Goal: Task Accomplishment & Management: Manage account settings

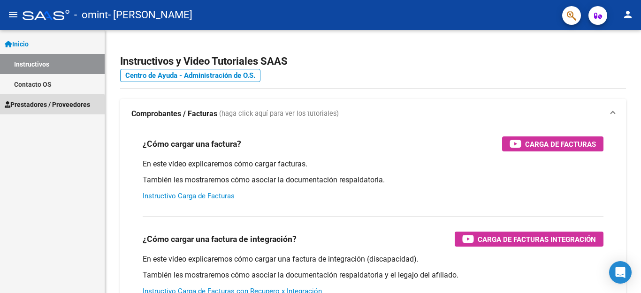
click at [47, 108] on span "Prestadores / Proveedores" at bounding box center [47, 104] width 85 height 10
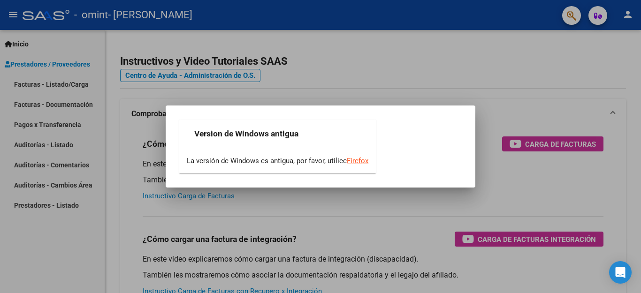
click at [44, 231] on div at bounding box center [320, 146] width 641 height 293
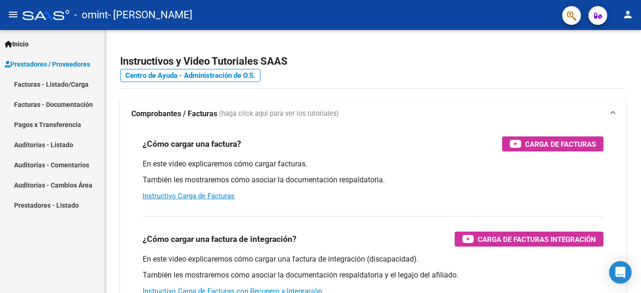
click at [70, 80] on link "Facturas - Listado/Carga" at bounding box center [52, 84] width 105 height 20
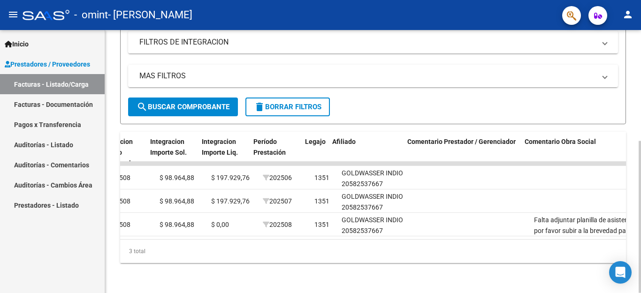
scroll to position [0, 1156]
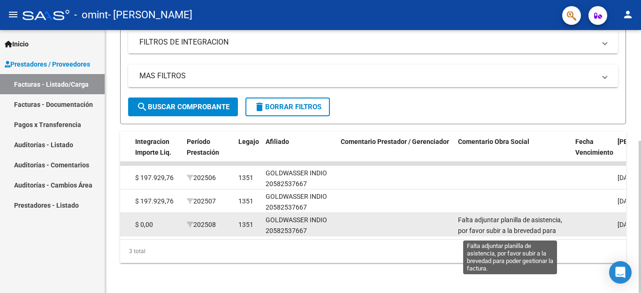
click at [495, 221] on span "Falta adjuntar planilla de asistencia, por favor subir a la brevedad para poder…" at bounding box center [510, 230] width 104 height 29
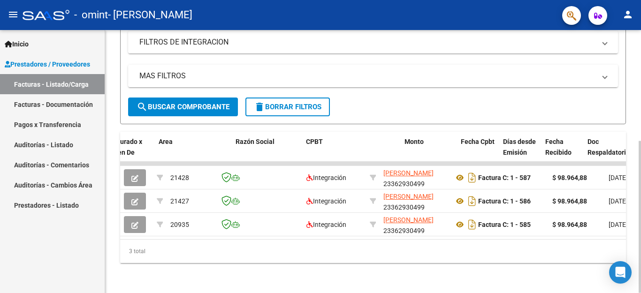
scroll to position [0, 159]
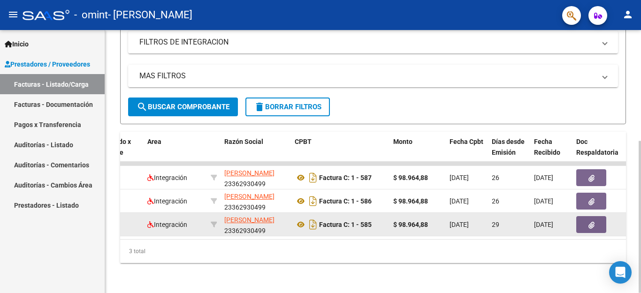
click at [589, 222] on icon "button" at bounding box center [592, 225] width 6 height 7
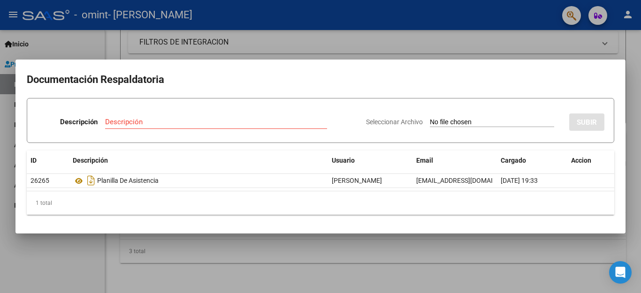
click at [267, 244] on div at bounding box center [320, 146] width 641 height 293
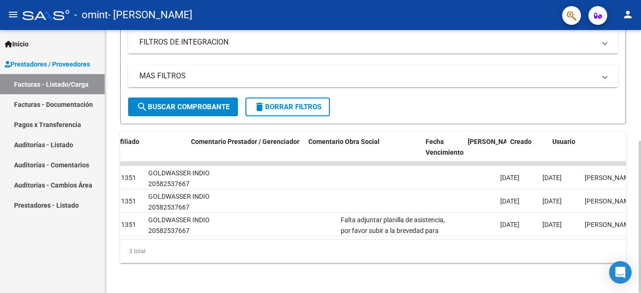
scroll to position [0, 1378]
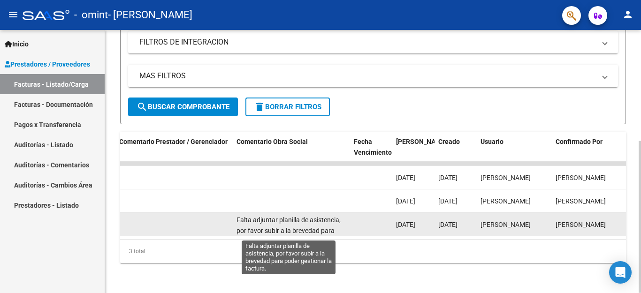
click at [290, 219] on span "Falta adjuntar planilla de asistencia, por favor subir a la brevedad para poder…" at bounding box center [289, 230] width 104 height 29
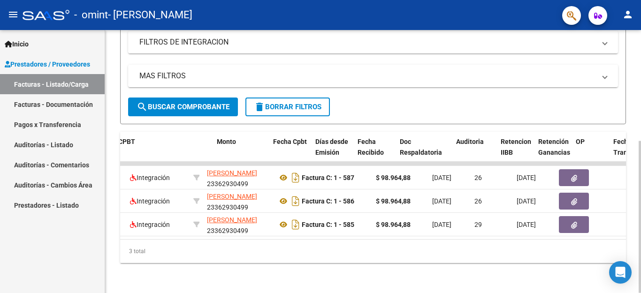
scroll to position [0, 0]
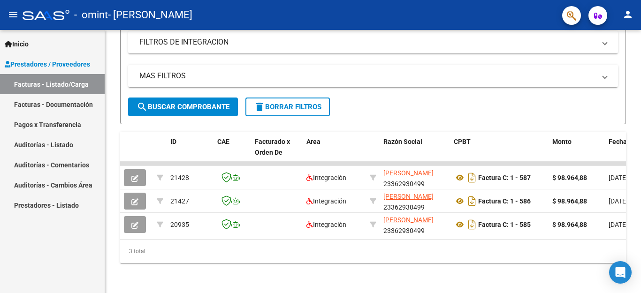
click at [36, 124] on link "Pagos x Transferencia" at bounding box center [52, 125] width 105 height 20
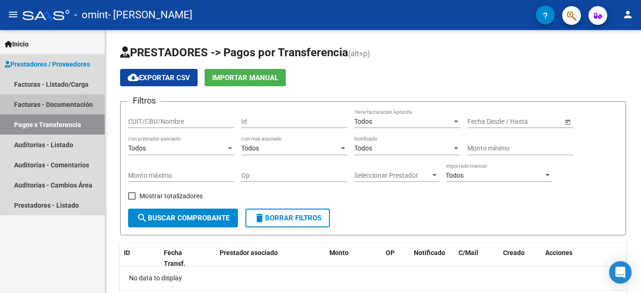
click at [46, 106] on link "Facturas - Documentación" at bounding box center [52, 104] width 105 height 20
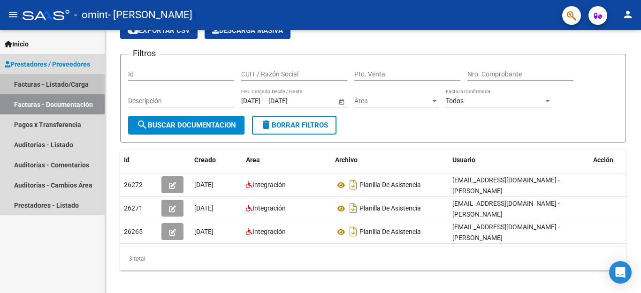
click at [71, 86] on link "Facturas - Listado/Carga" at bounding box center [52, 84] width 105 height 20
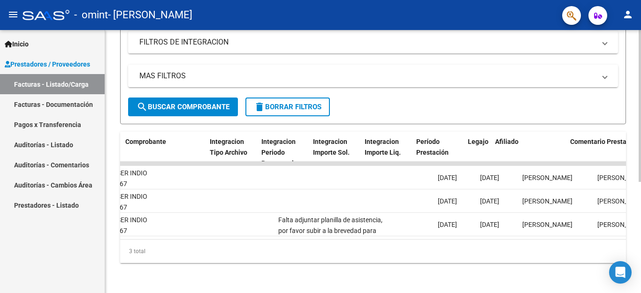
scroll to position [0, 904]
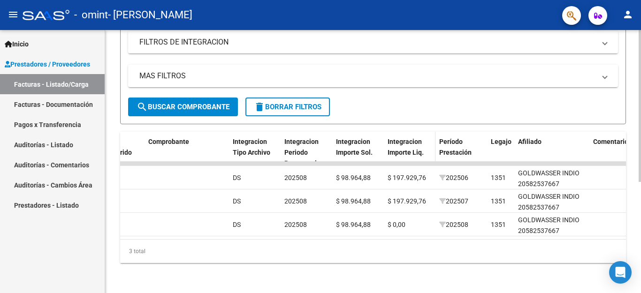
click at [410, 146] on span "Integracion Importe Liq." at bounding box center [406, 147] width 36 height 18
drag, startPoint x: 433, startPoint y: 144, endPoint x: 426, endPoint y: 148, distance: 8.6
click at [426, 148] on span at bounding box center [426, 152] width 4 height 41
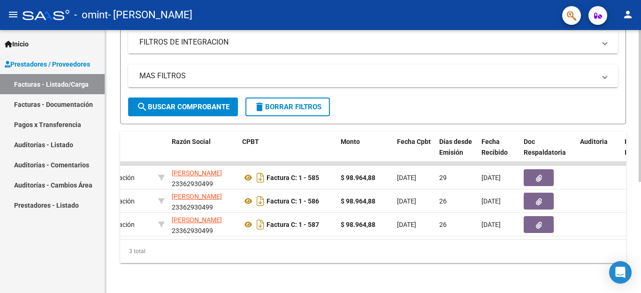
scroll to position [0, 0]
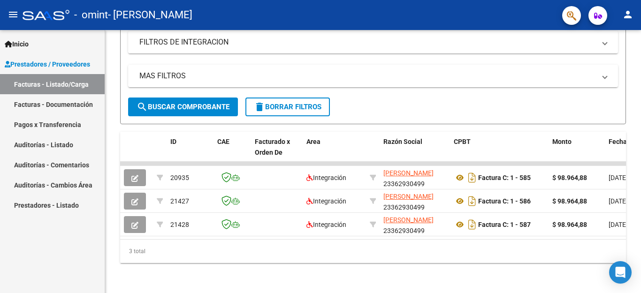
click at [48, 166] on link "Auditorías - Comentarios" at bounding box center [52, 165] width 105 height 20
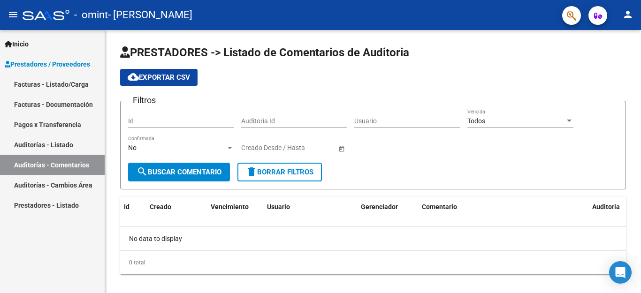
click at [49, 180] on link "Auditorías - Cambios Área" at bounding box center [52, 185] width 105 height 20
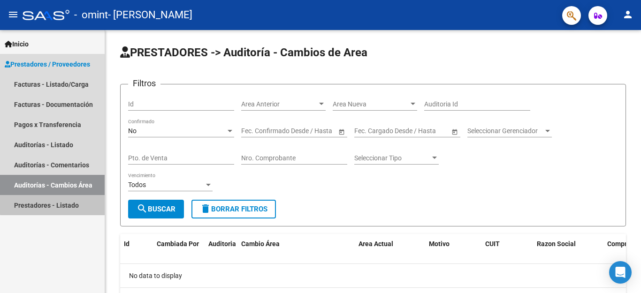
click at [55, 204] on link "Prestadores - Listado" at bounding box center [52, 205] width 105 height 20
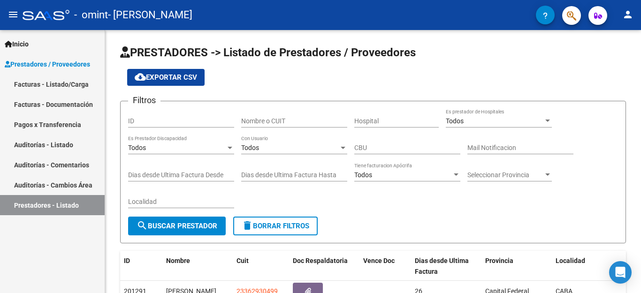
click at [58, 80] on link "Facturas - Listado/Carga" at bounding box center [52, 84] width 105 height 20
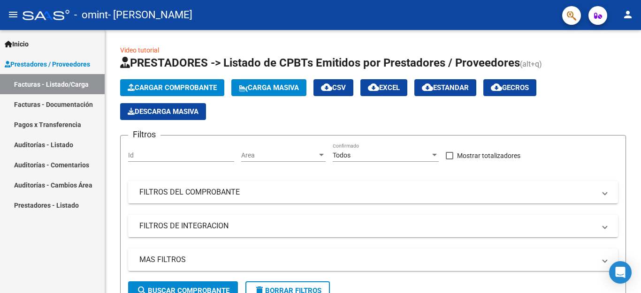
click at [597, 19] on icon "button" at bounding box center [598, 15] width 8 height 7
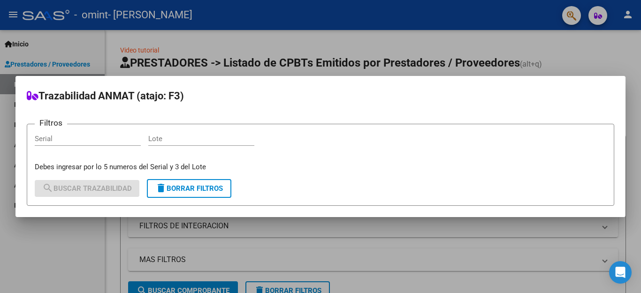
click at [360, 50] on div at bounding box center [320, 146] width 641 height 293
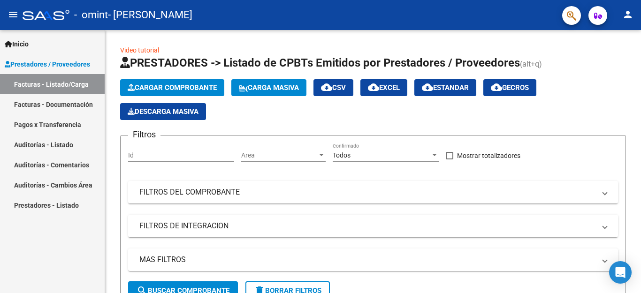
click at [625, 15] on mat-icon "person" at bounding box center [627, 14] width 11 height 11
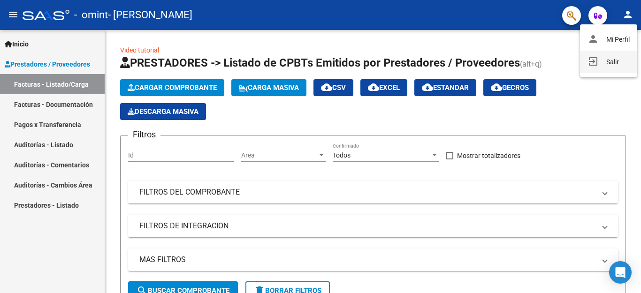
click at [615, 61] on button "exit_to_app Salir" at bounding box center [608, 62] width 57 height 23
